Goal: Information Seeking & Learning: Learn about a topic

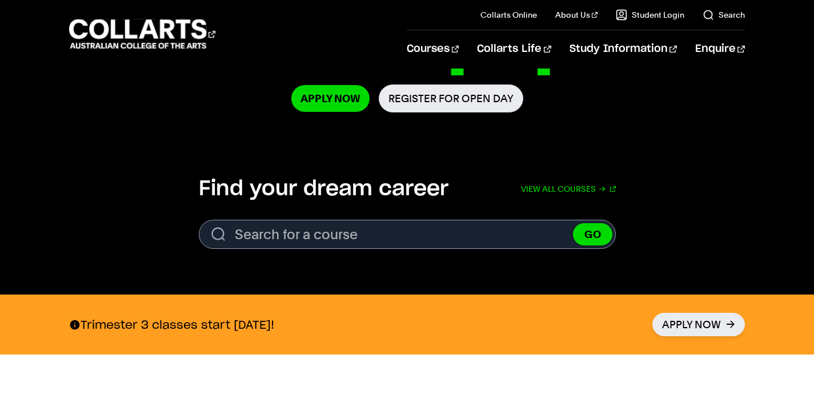
scroll to position [300, 0]
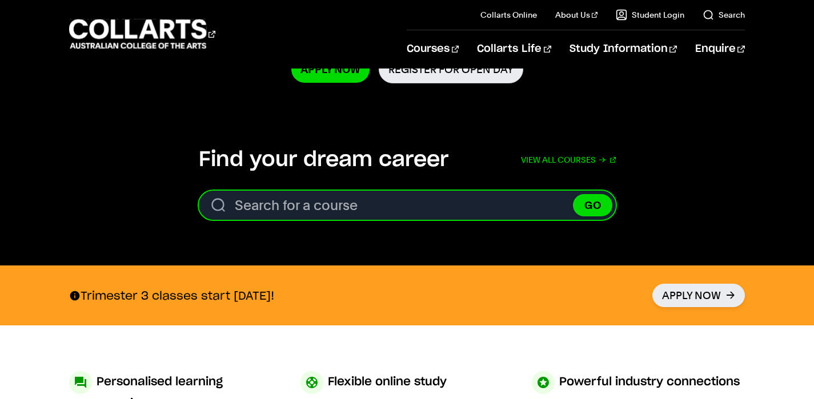
click at [460, 207] on input "Search for a course" at bounding box center [407, 205] width 417 height 29
type input "screen and media"
click at [592, 205] on button "GO" at bounding box center [592, 205] width 39 height 22
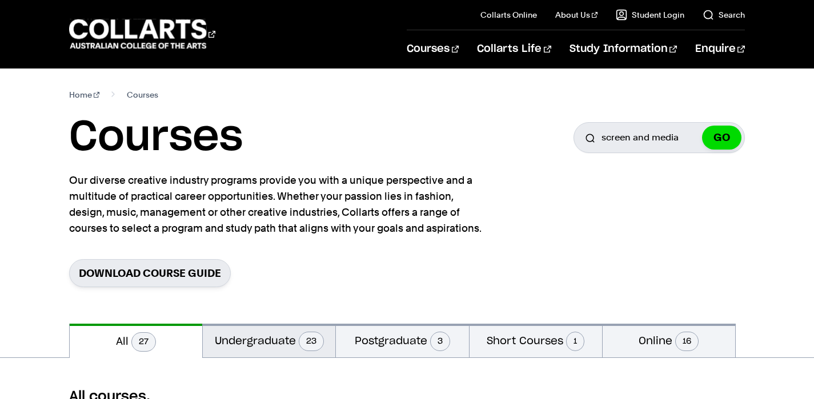
click at [299, 328] on button "Undergraduate 23" at bounding box center [269, 341] width 132 height 34
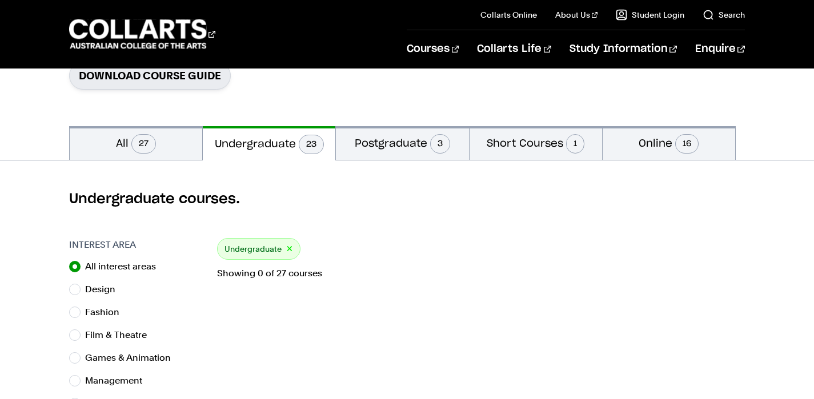
scroll to position [188, 0]
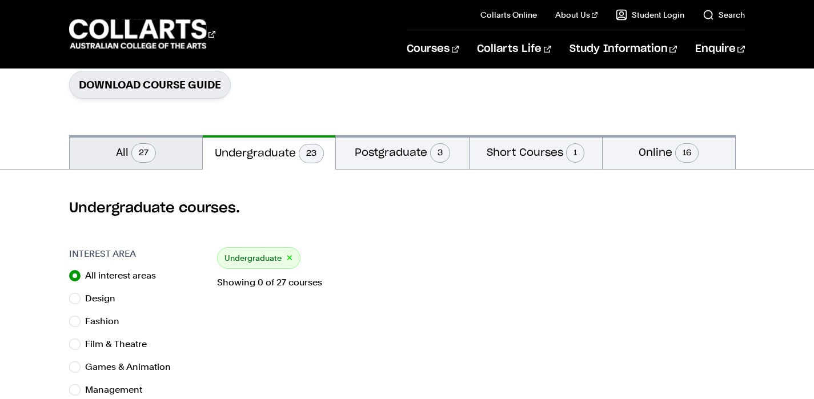
click at [150, 156] on span "27" at bounding box center [143, 152] width 25 height 19
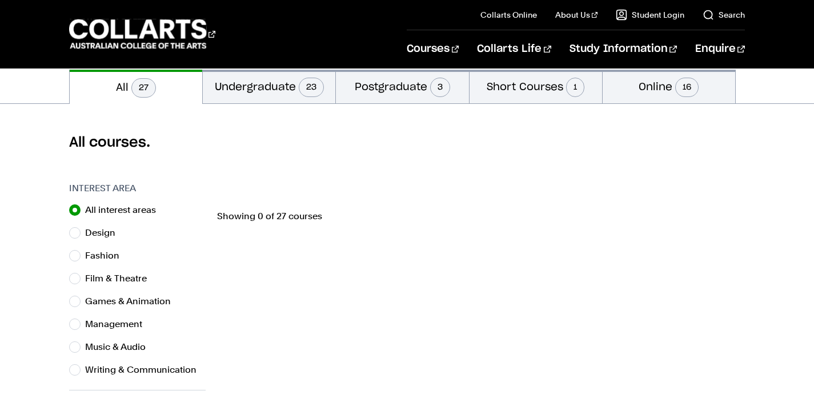
scroll to position [256, 0]
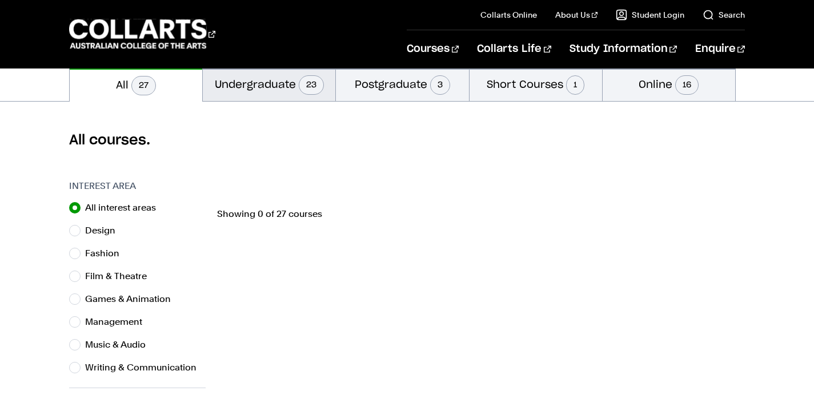
click at [311, 89] on span "23" at bounding box center [311, 84] width 25 height 19
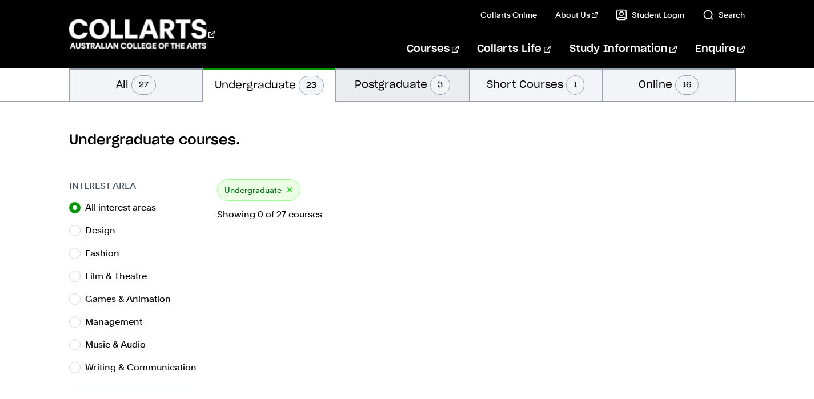
click at [368, 83] on button "Postgraduate 3" at bounding box center [402, 84] width 132 height 34
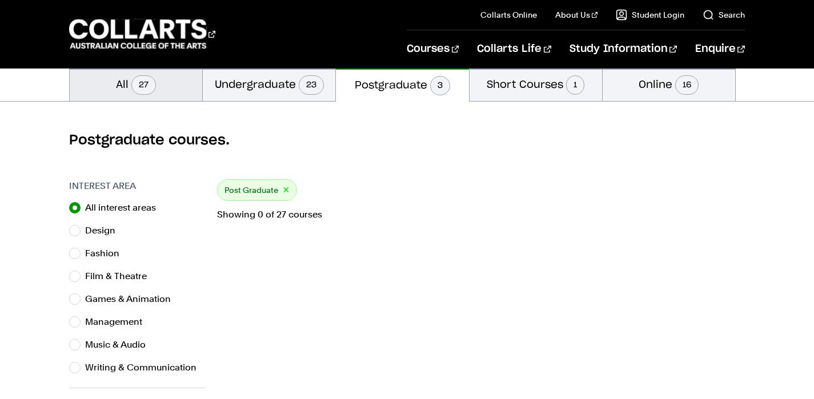
click at [188, 87] on button "All 27" at bounding box center [136, 84] width 132 height 34
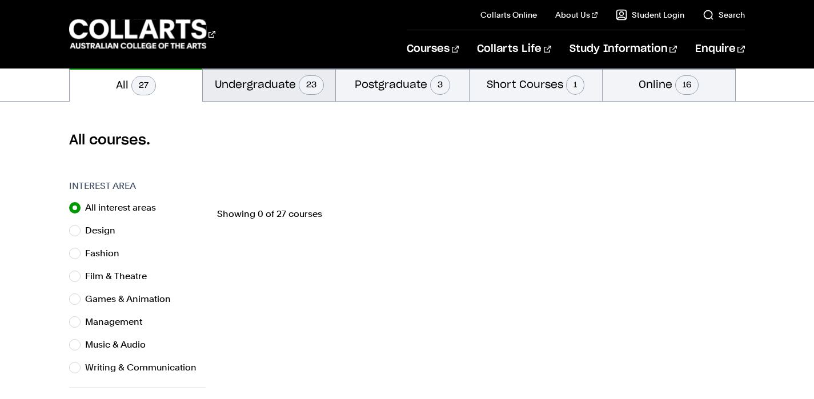
click at [255, 79] on button "Undergraduate 23" at bounding box center [269, 84] width 132 height 34
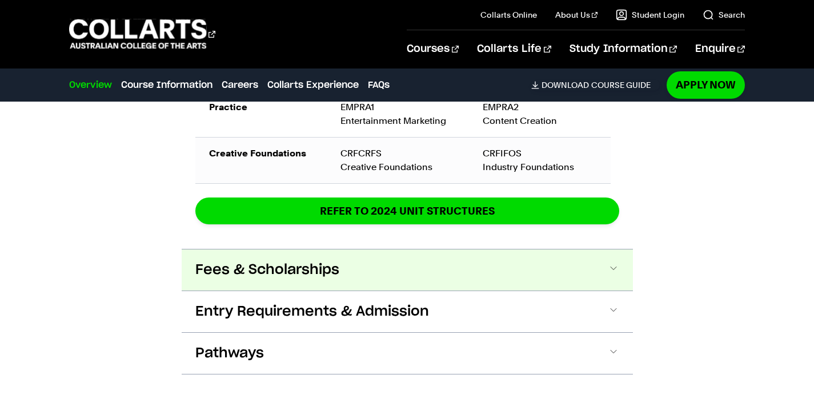
scroll to position [2107, 0]
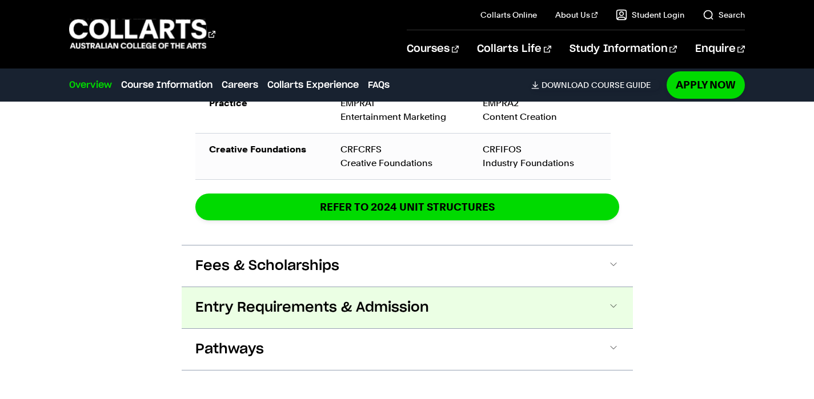
click at [0, 0] on button "Entry Requirements & Admission" at bounding box center [0, 0] width 0 height 0
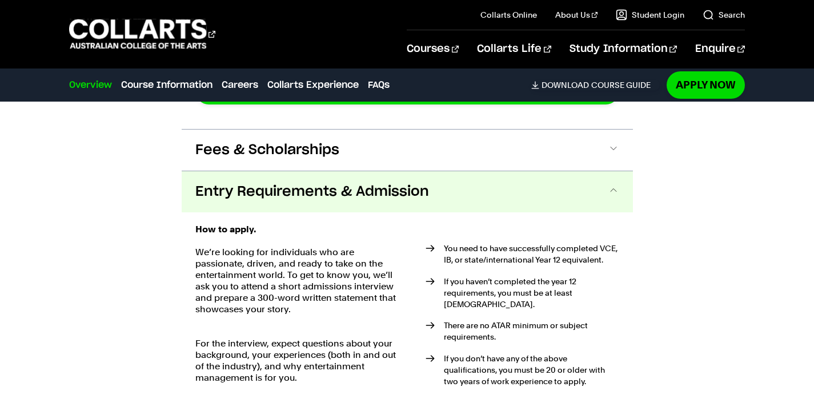
scroll to position [2242, 0]
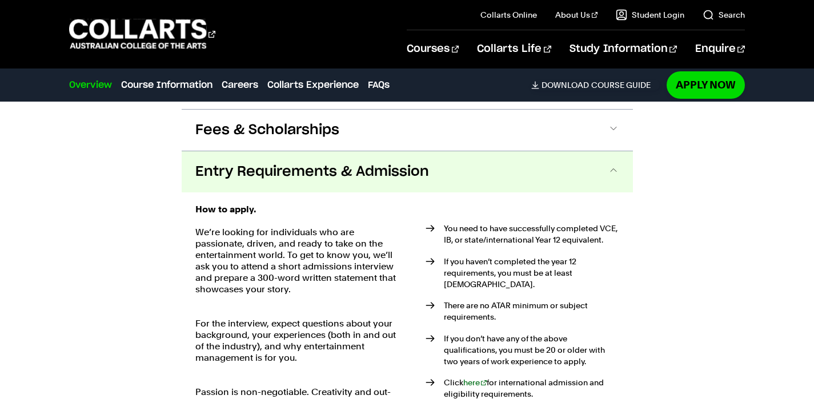
click at [573, 151] on button "Entry Requirements & Admission" at bounding box center [407, 171] width 451 height 41
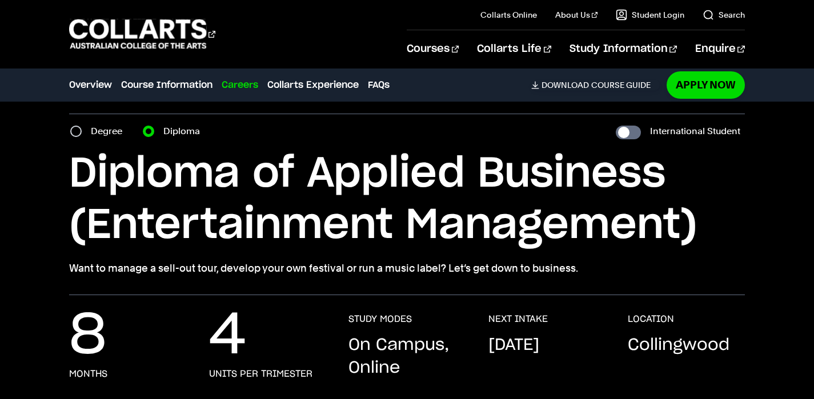
scroll to position [31, 0]
click at [72, 127] on input "Degree" at bounding box center [75, 131] width 11 height 11
radio input "true"
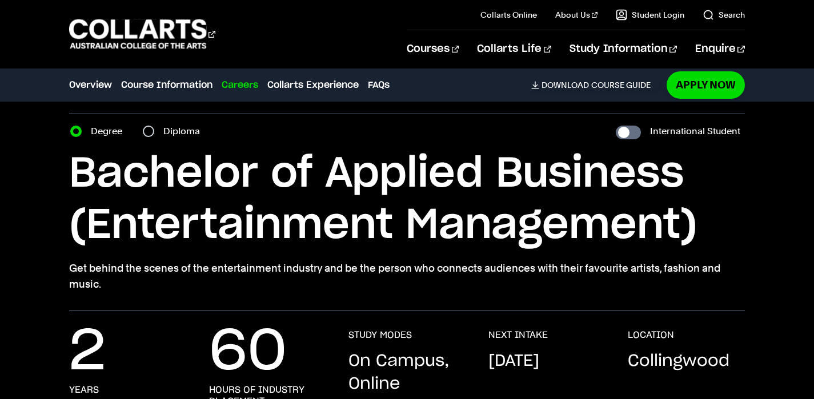
click at [146, 128] on input "Diploma" at bounding box center [148, 131] width 11 height 11
radio input "true"
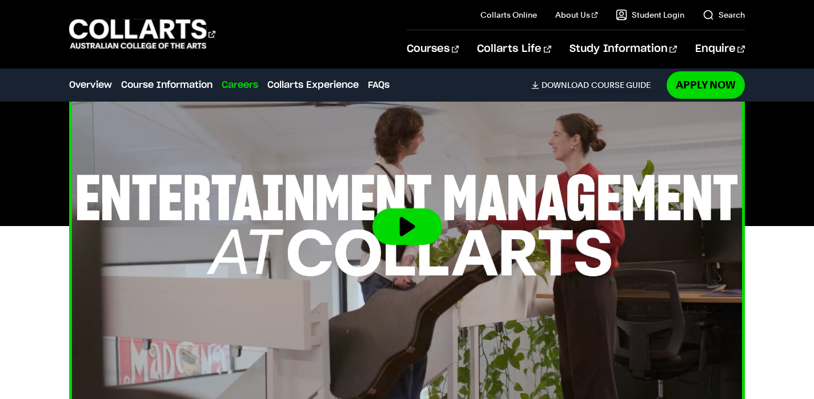
scroll to position [398, 0]
click at [424, 250] on img at bounding box center [406, 226] width 743 height 418
click at [420, 230] on button at bounding box center [407, 226] width 70 height 37
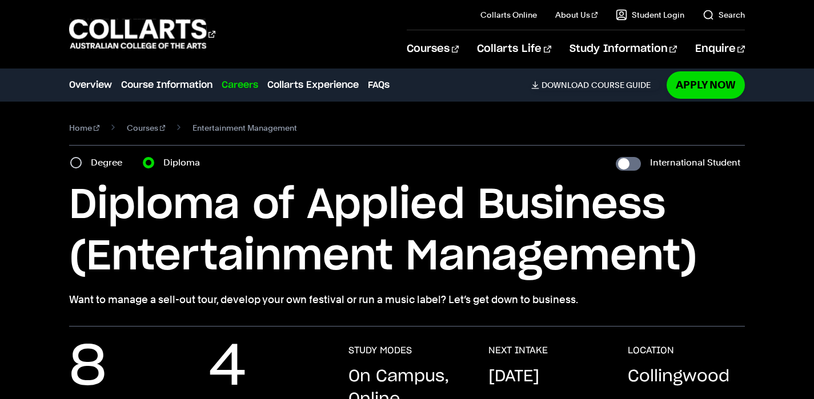
scroll to position [0, 0]
